Goal: Information Seeking & Learning: Understand process/instructions

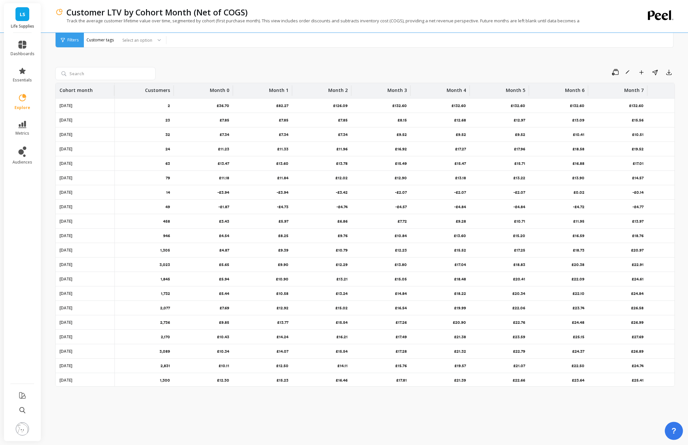
click at [672, 429] on span "?" at bounding box center [673, 431] width 5 height 11
click at [24, 428] on img at bounding box center [22, 429] width 13 height 13
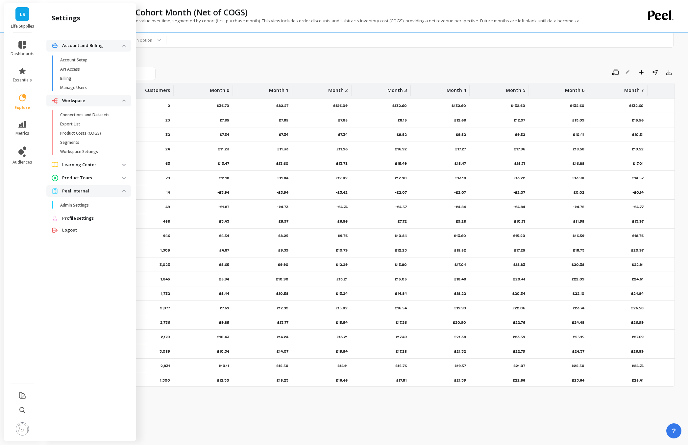
click at [20, 429] on img at bounding box center [22, 429] width 13 height 13
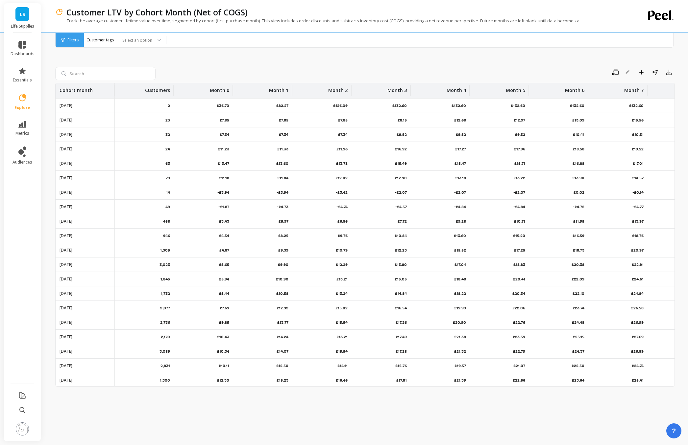
click at [20, 429] on img at bounding box center [22, 429] width 13 height 13
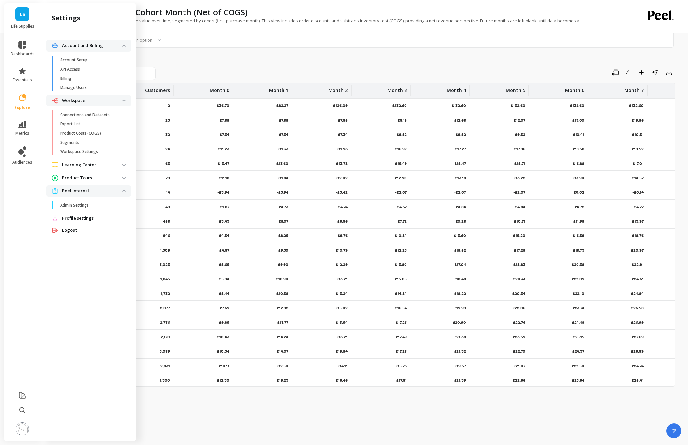
click at [90, 166] on p "Learning Center" at bounding box center [92, 165] width 60 height 7
click at [86, 177] on p "Documentation" at bounding box center [75, 179] width 30 height 5
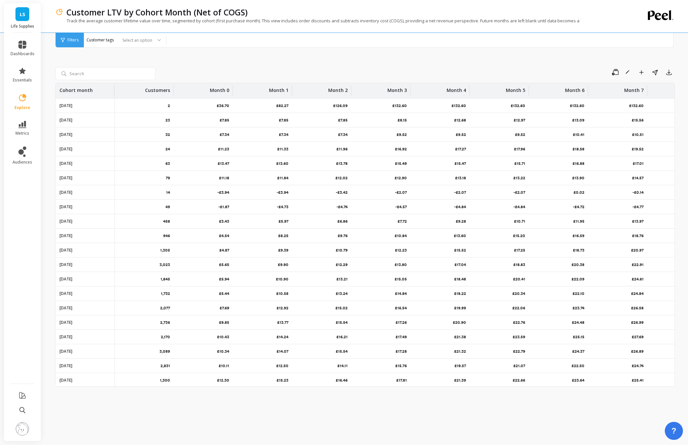
click at [670, 430] on button "?" at bounding box center [673, 431] width 18 height 18
click at [651, 349] on span "Documentation" at bounding box center [656, 348] width 40 height 5
click at [671, 426] on button "?" at bounding box center [673, 431] width 18 height 18
click at [301, 57] on div "Save Rename Add to Dashboard Share Export Cohort month Customers Month 0 Month …" at bounding box center [364, 236] width 619 height 403
click at [86, 413] on div "Save Rename Add to Dashboard Share Export Cohort month Customers Month 0 Month …" at bounding box center [364, 236] width 619 height 403
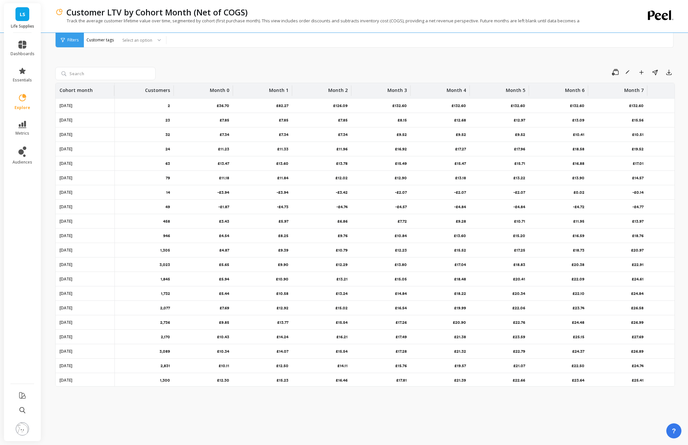
click at [17, 160] on img at bounding box center [22, 429] width 13 height 13
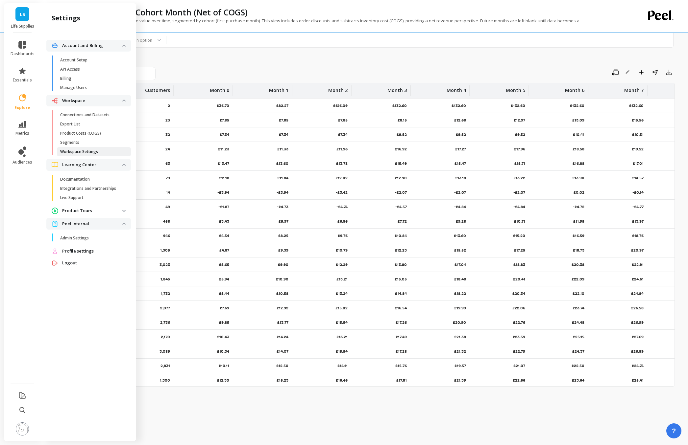
click at [82, 148] on link "Workspace Settings" at bounding box center [94, 151] width 74 height 9
